Goal: Find specific page/section: Find specific page/section

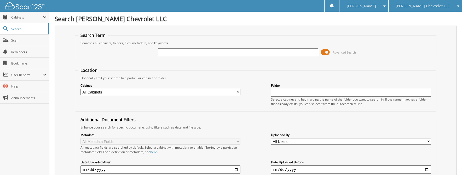
click at [169, 52] on input "text" at bounding box center [238, 52] width 160 height 8
type input "453581"
click at [13, 41] on span "Scan" at bounding box center [28, 40] width 35 height 4
click at [173, 49] on input "text" at bounding box center [238, 52] width 160 height 8
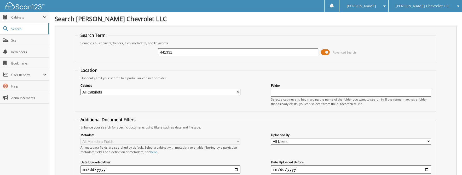
type input "441331"
click at [16, 39] on span "Scan" at bounding box center [28, 40] width 35 height 4
